Goal: Task Accomplishment & Management: Manage account settings

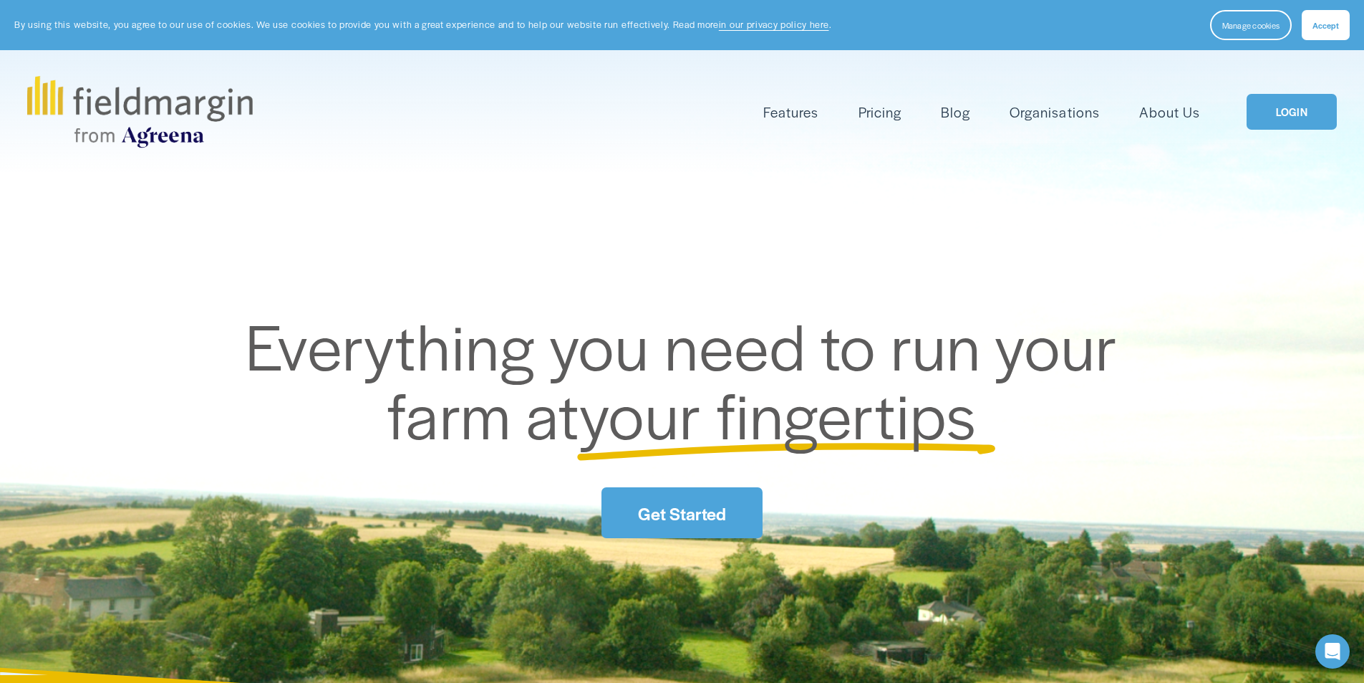
click at [1268, 110] on link "LOGIN" at bounding box center [1292, 112] width 90 height 37
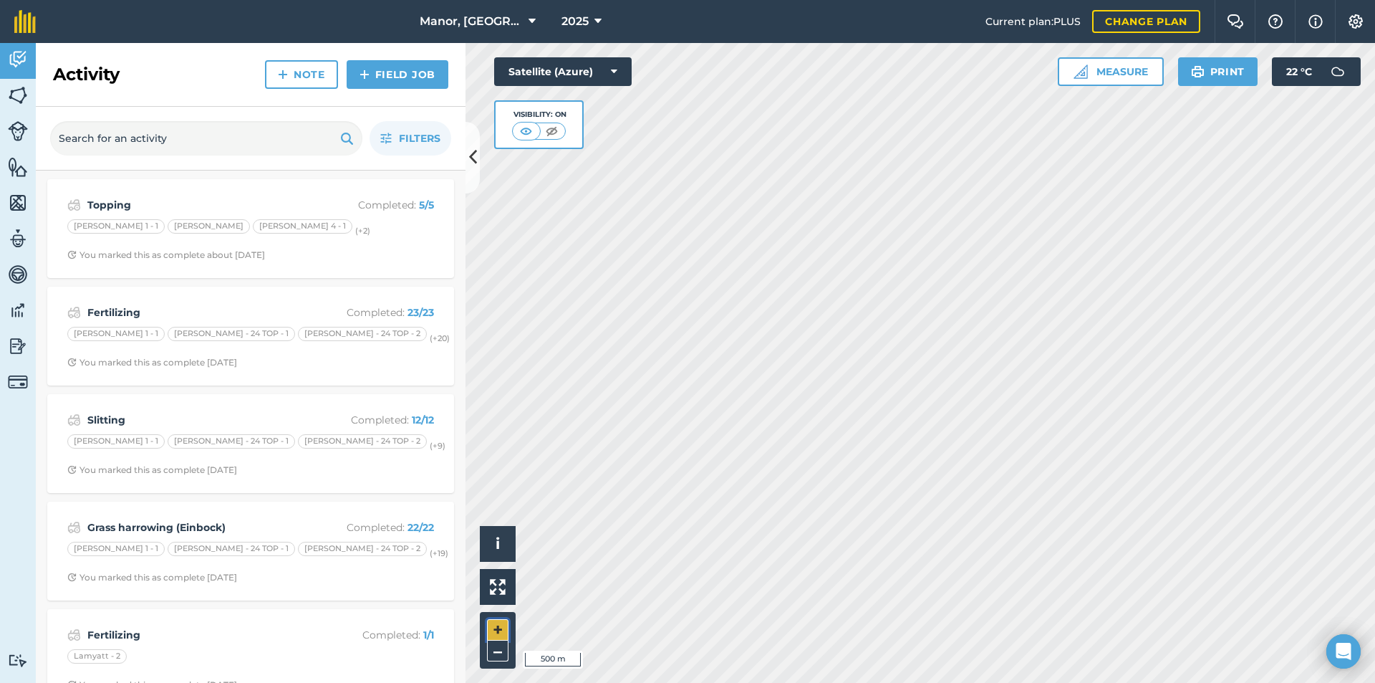
click at [501, 631] on button "+" at bounding box center [497, 629] width 21 height 21
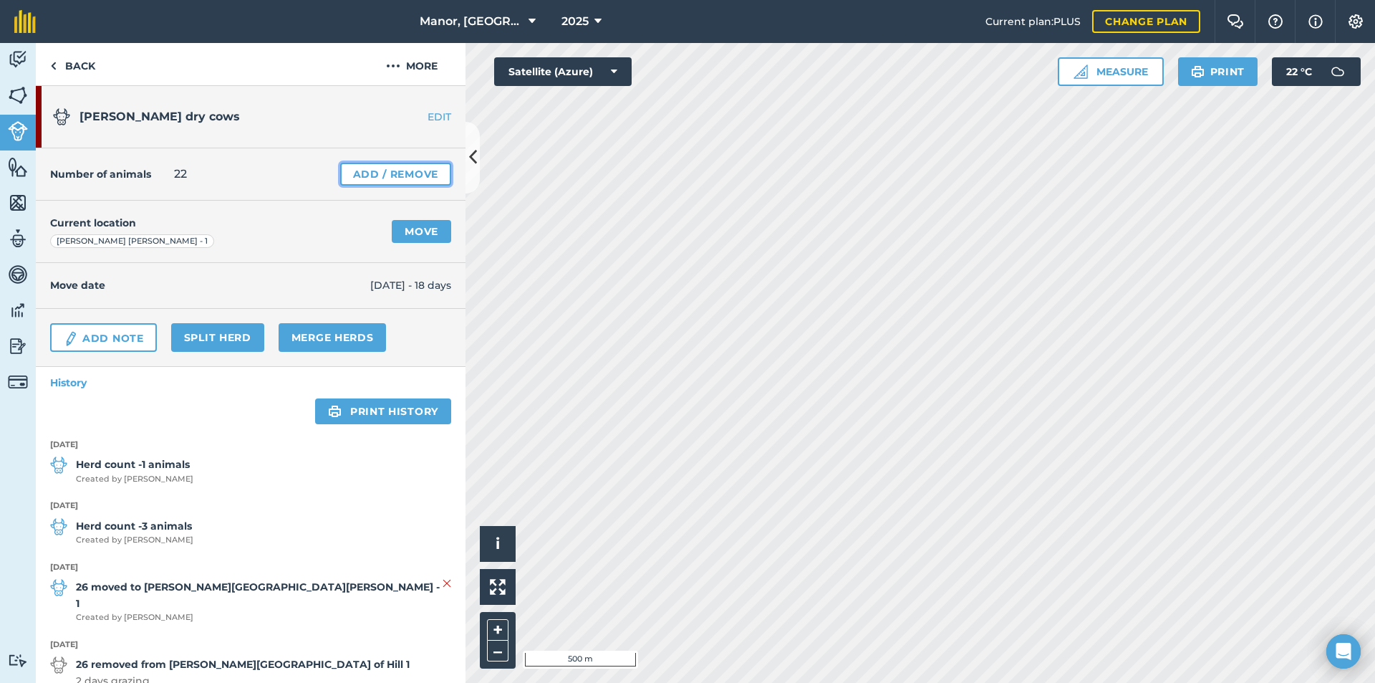
click at [395, 173] on link "Add / Remove" at bounding box center [395, 174] width 111 height 23
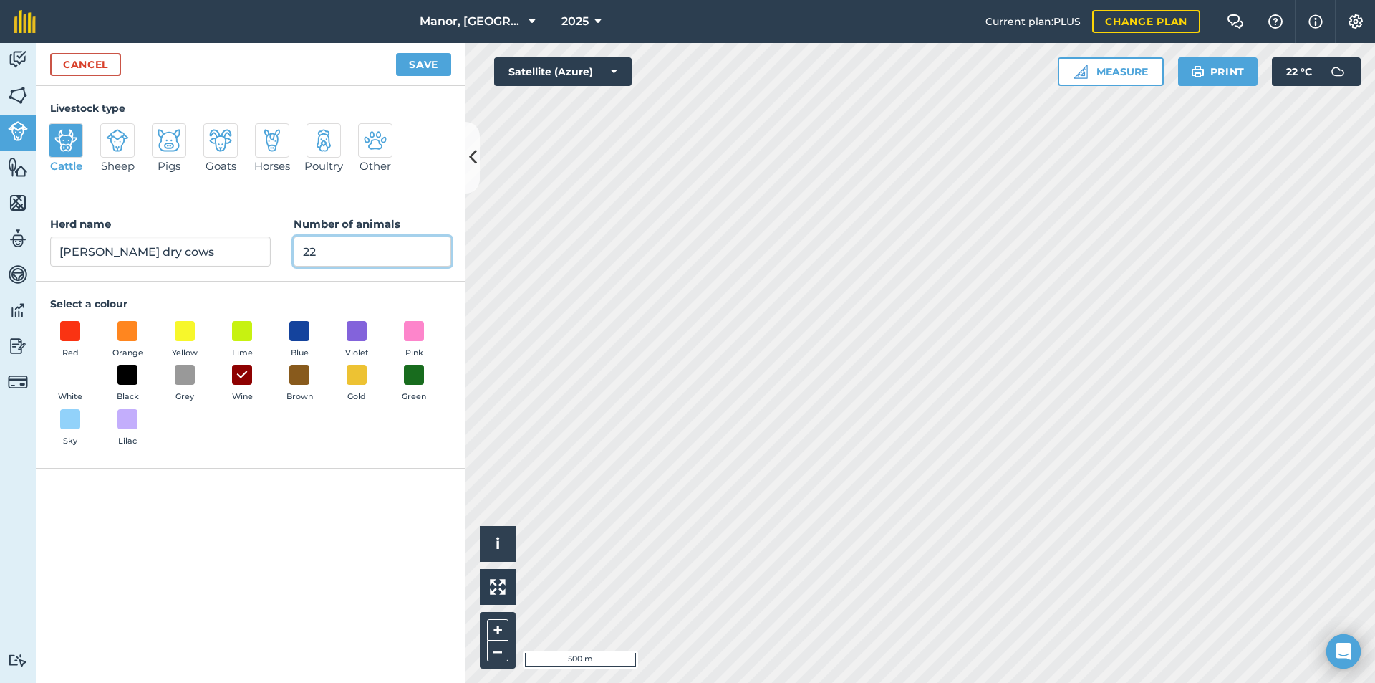
drag, startPoint x: 349, startPoint y: 250, endPoint x: 224, endPoint y: 256, distance: 125.5
click at [216, 244] on div "Herd name Milton dry cows Number of animals 22" at bounding box center [251, 241] width 430 height 80
type input "15"
click at [412, 62] on button "Save" at bounding box center [423, 64] width 55 height 23
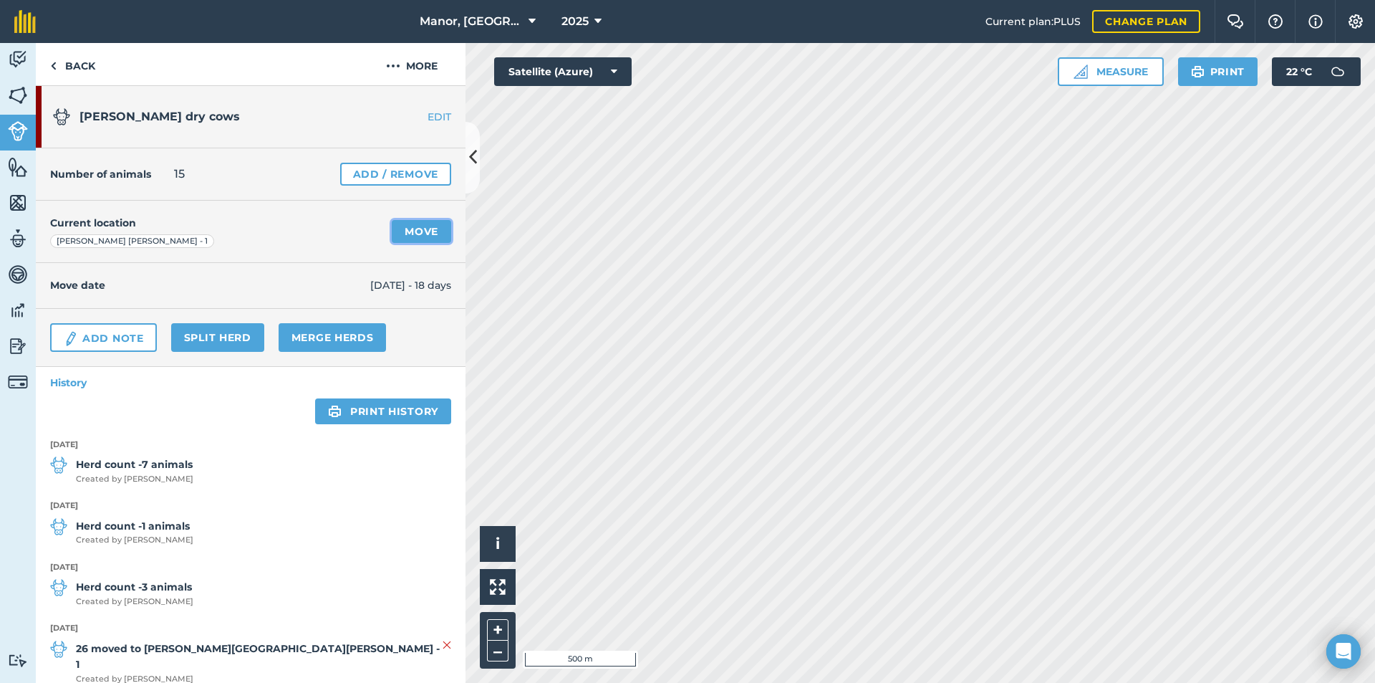
click at [407, 228] on link "Move" at bounding box center [421, 231] width 59 height 23
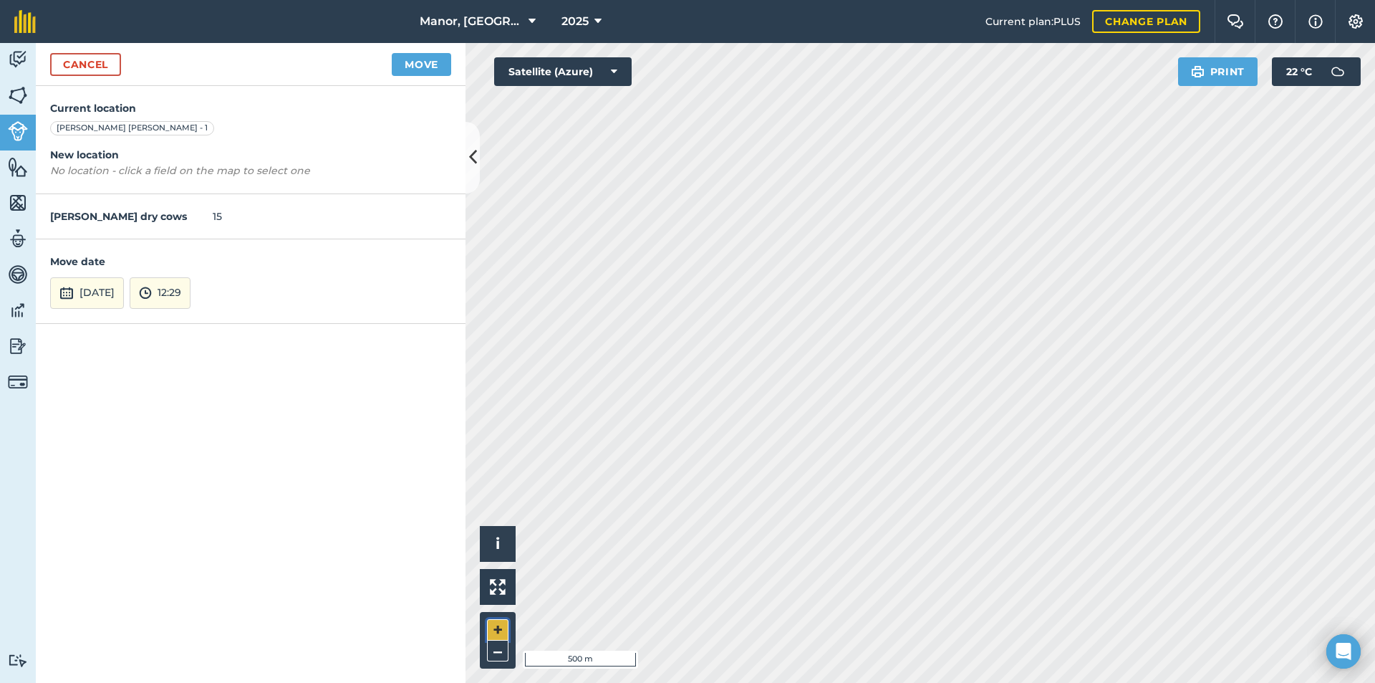
click at [494, 621] on button "+" at bounding box center [497, 629] width 21 height 21
click at [420, 58] on button "Move" at bounding box center [421, 64] width 59 height 23
